Goal: Submit feedback/report problem

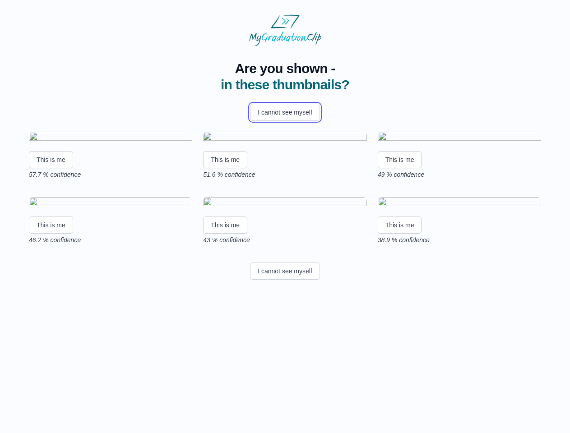
click at [285, 112] on button "I cannot see myself" at bounding box center [285, 112] width 70 height 17
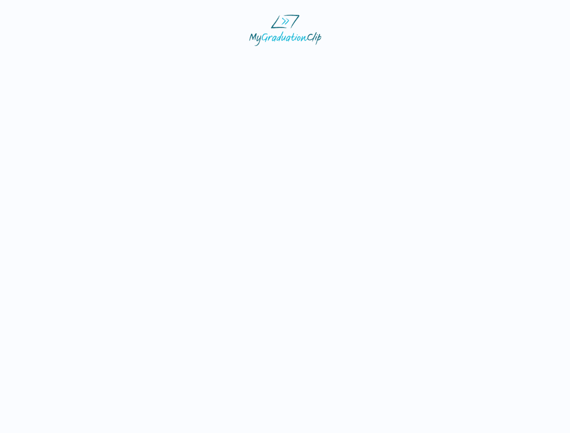
click at [51, 60] on html at bounding box center [285, 30] width 570 height 60
click at [227, 60] on html at bounding box center [285, 30] width 570 height 60
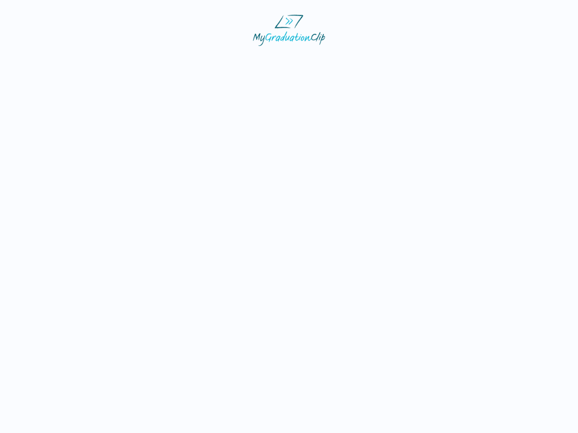
click at [402, 60] on html at bounding box center [289, 30] width 578 height 60
click at [51, 60] on html at bounding box center [289, 30] width 578 height 60
click at [227, 60] on html at bounding box center [289, 30] width 578 height 60
click at [402, 60] on html at bounding box center [289, 30] width 578 height 60
click at [285, 60] on html at bounding box center [289, 30] width 578 height 60
